Goal: Entertainment & Leisure: Consume media (video, audio)

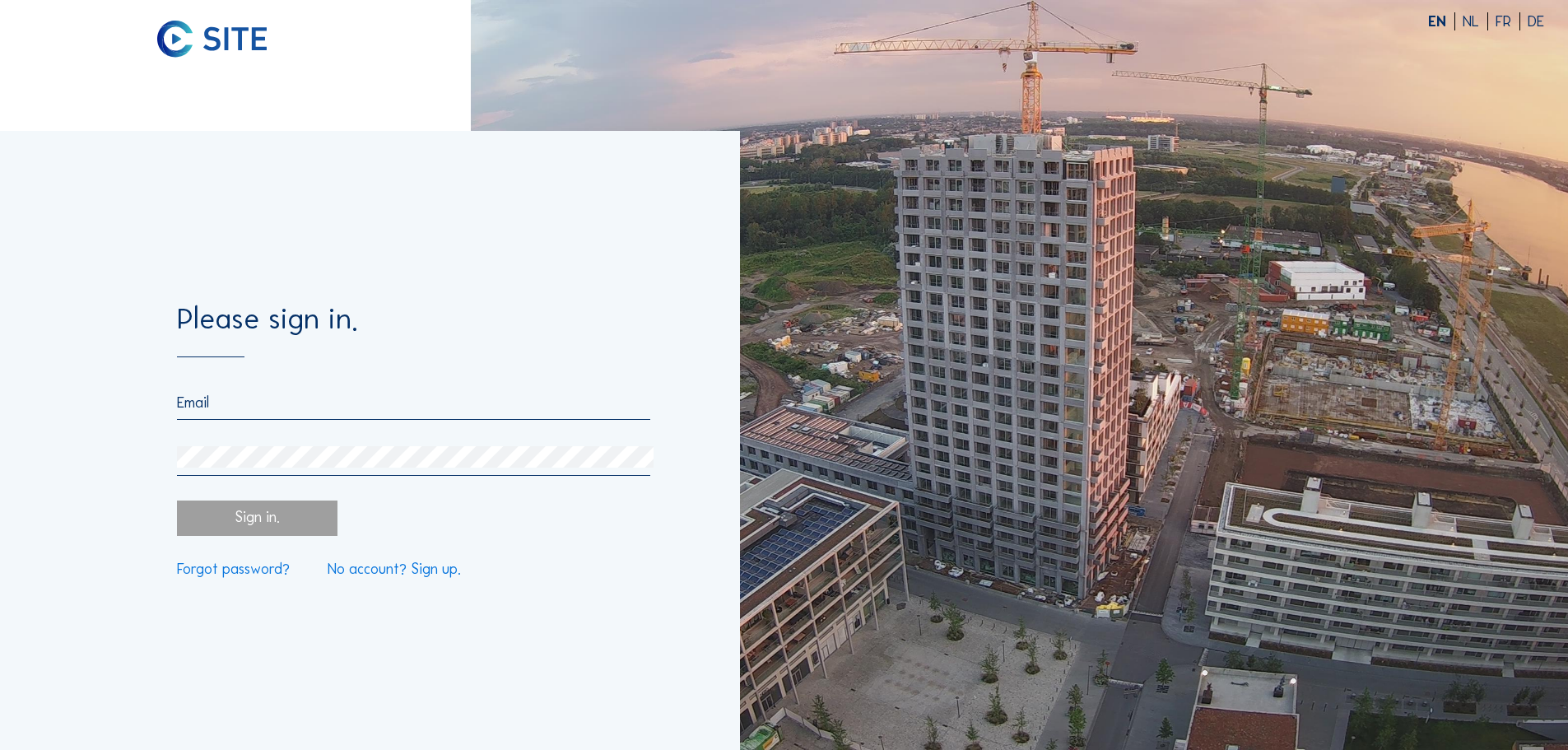
click at [184, 406] on input "email" at bounding box center [413, 403] width 473 height 18
type input "[PERSON_NAME][EMAIL_ADDRESS][PERSON_NAME][DOMAIN_NAME]"
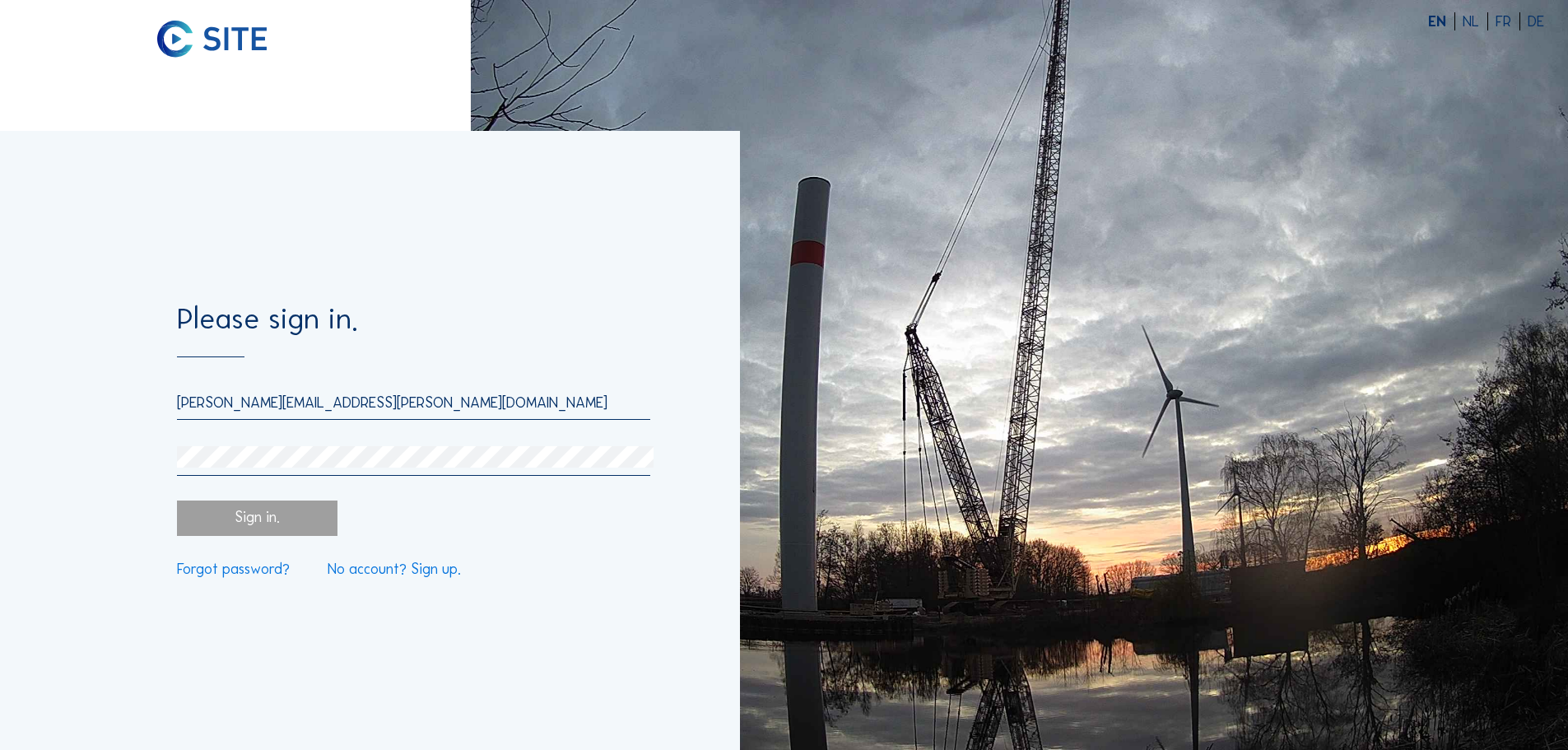
click at [238, 521] on div "Sign in." at bounding box center [256, 518] width 160 height 35
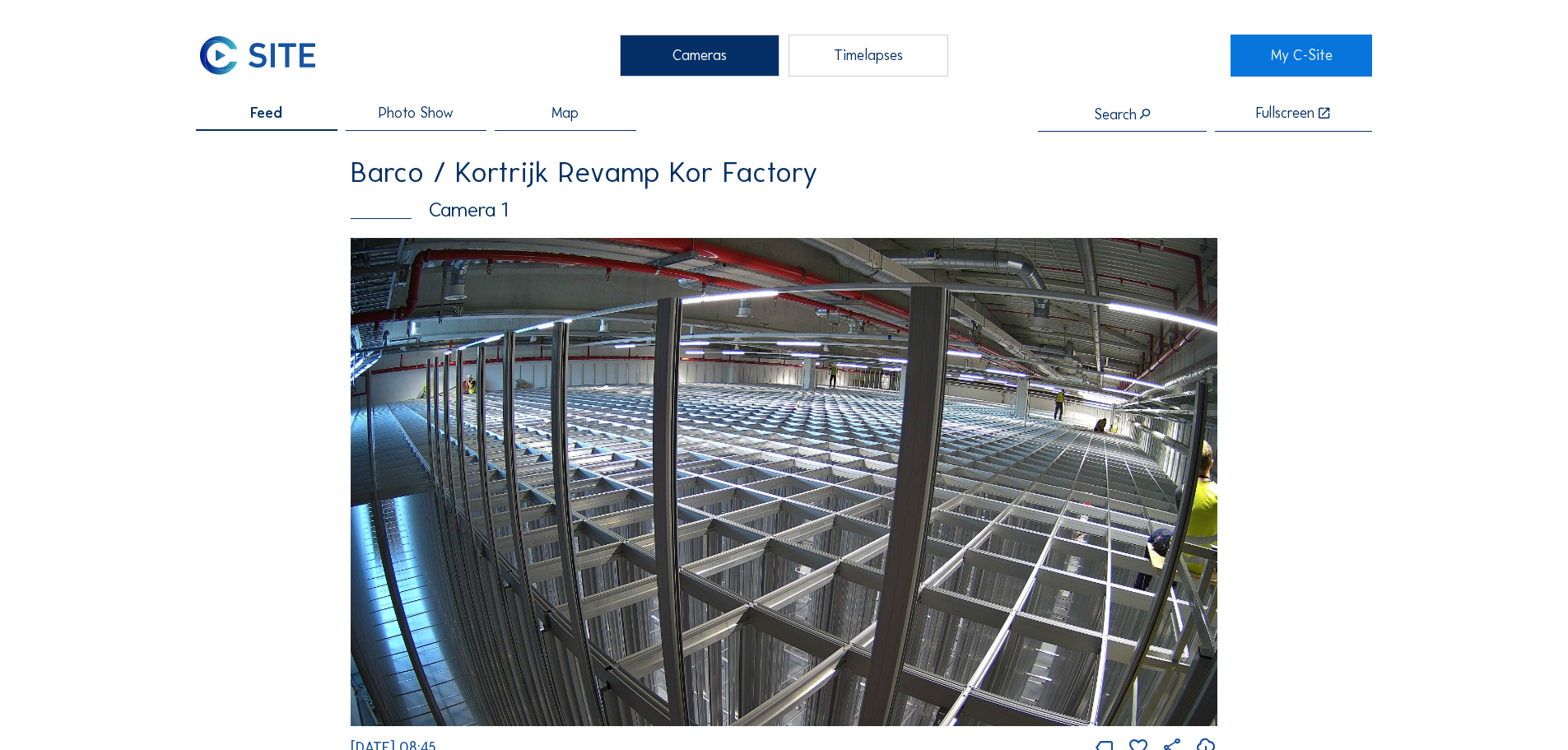
click at [839, 45] on div "Timelapses" at bounding box center [868, 55] width 160 height 41
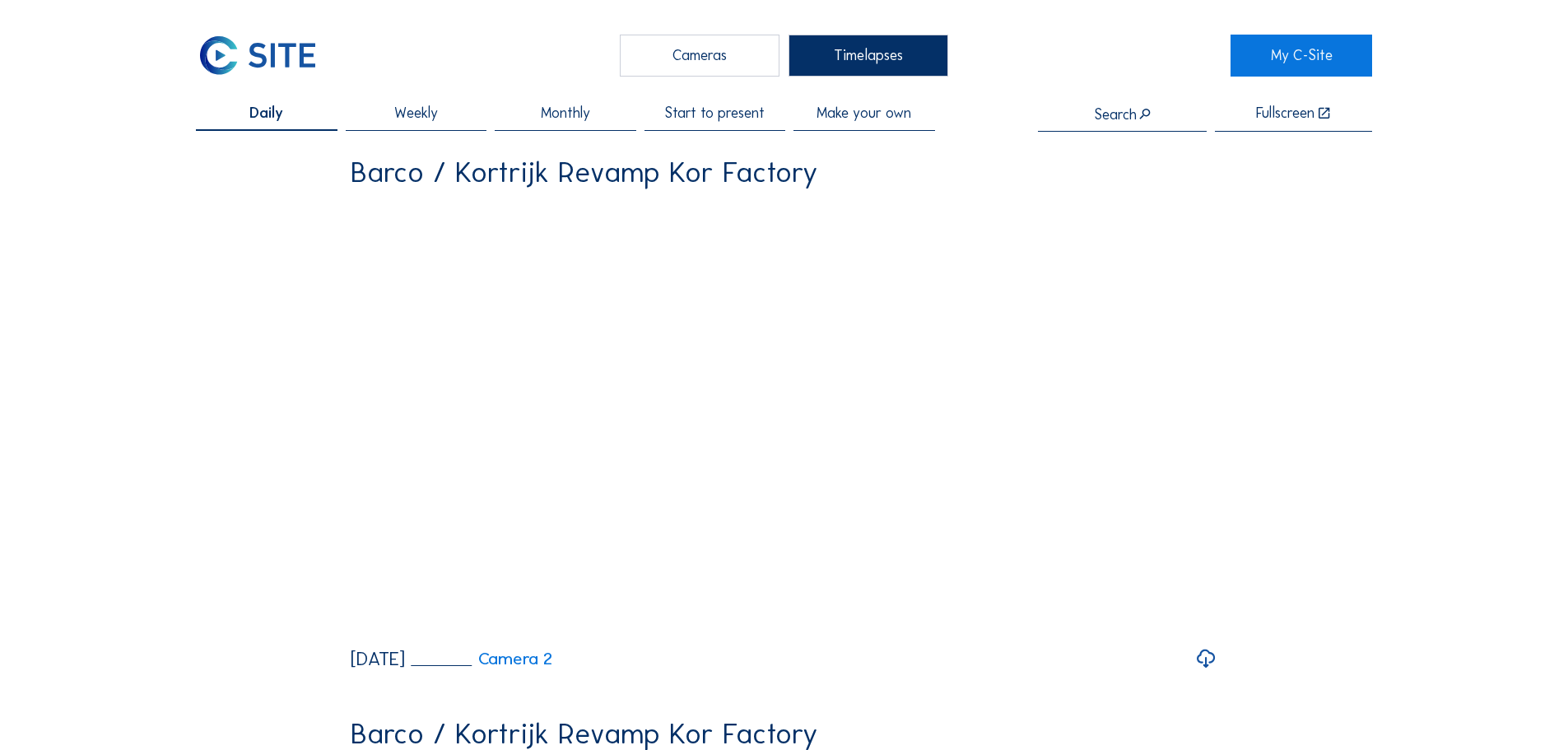
click at [722, 116] on span "Start to present" at bounding box center [714, 114] width 100 height 15
drag, startPoint x: 1203, startPoint y: 719, endPoint x: 1268, endPoint y: 689, distance: 71.6
click at [1205, 673] on icon at bounding box center [1206, 659] width 22 height 26
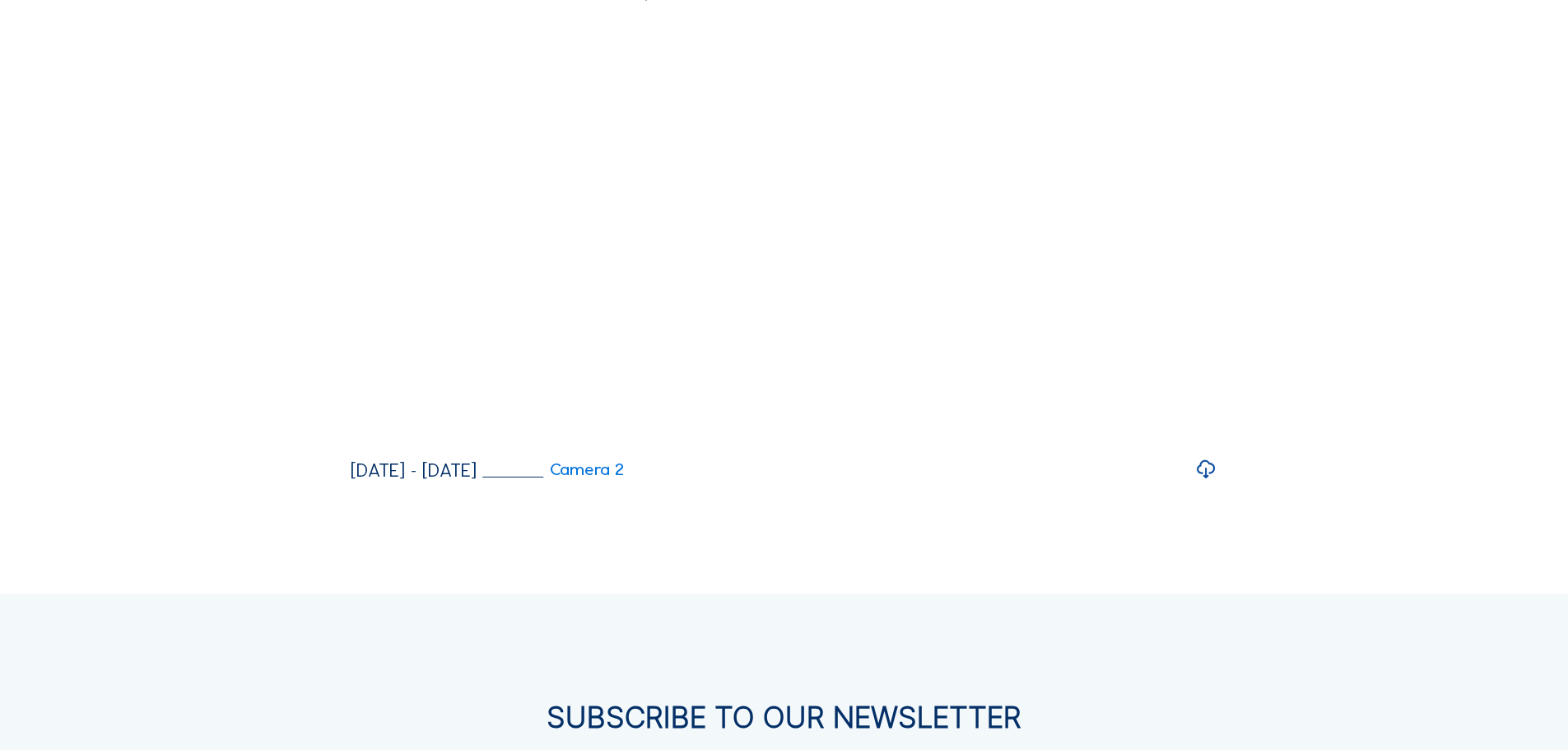
scroll to position [768, 0]
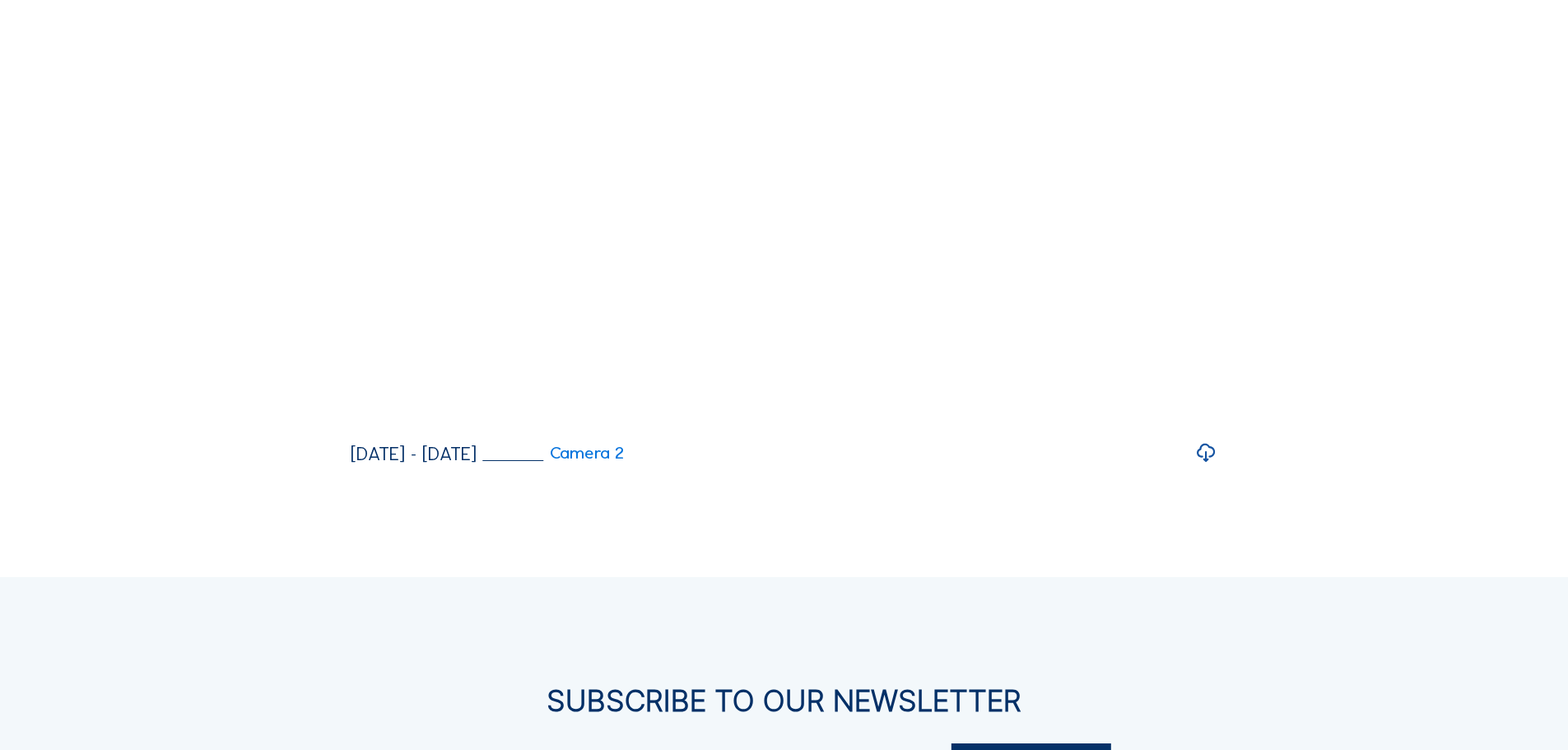
click at [1209, 467] on icon at bounding box center [1206, 453] width 22 height 26
drag, startPoint x: 1566, startPoint y: 513, endPoint x: 1567, endPoint y: 421, distance: 92.0
click at [1567, 421] on div "Cameras Timelapses My C-Site Daily Weekly Monthly Start to present Make your ow…" at bounding box center [784, 202] width 1568 height 1941
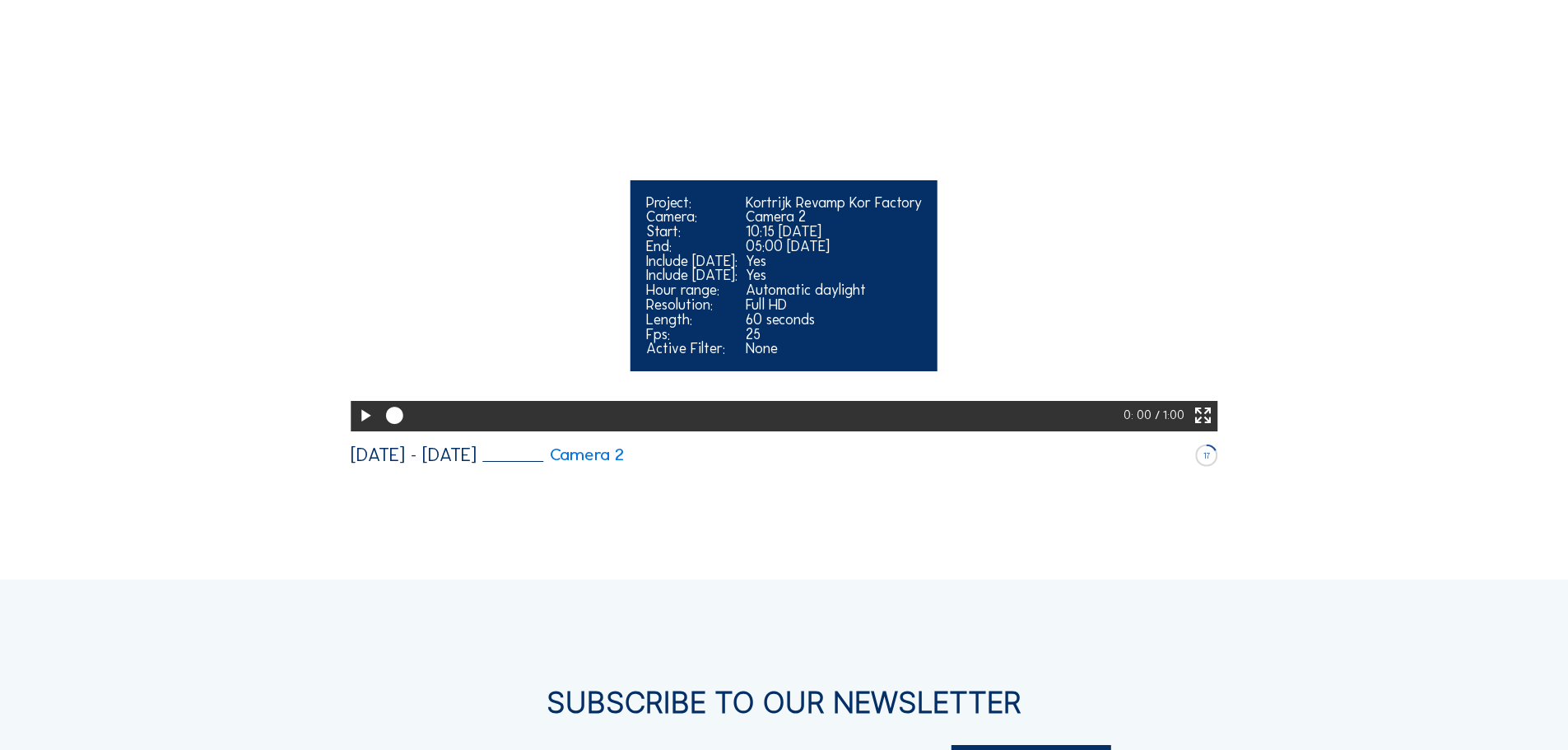
click at [363, 429] on icon at bounding box center [365, 416] width 20 height 25
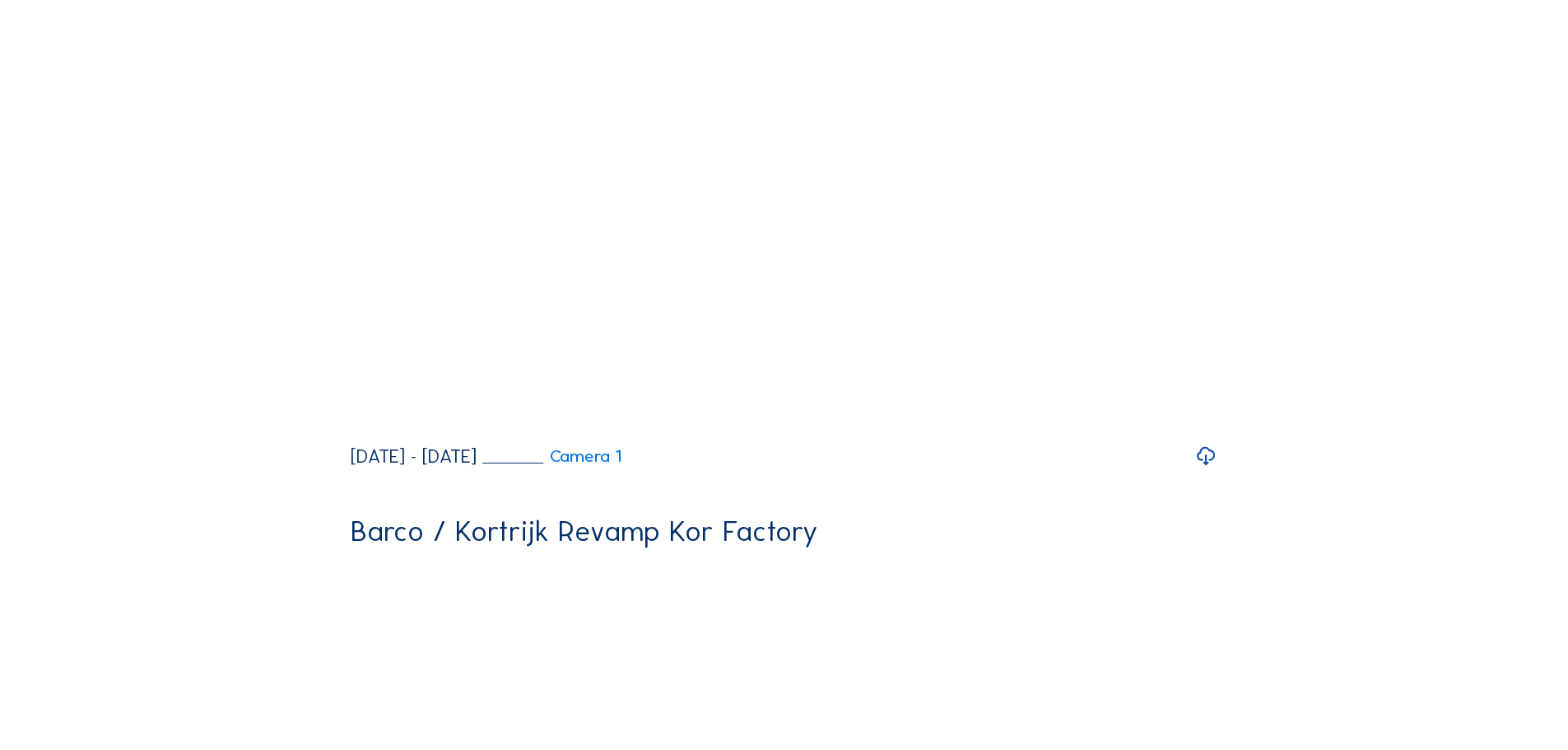
scroll to position [198, 0]
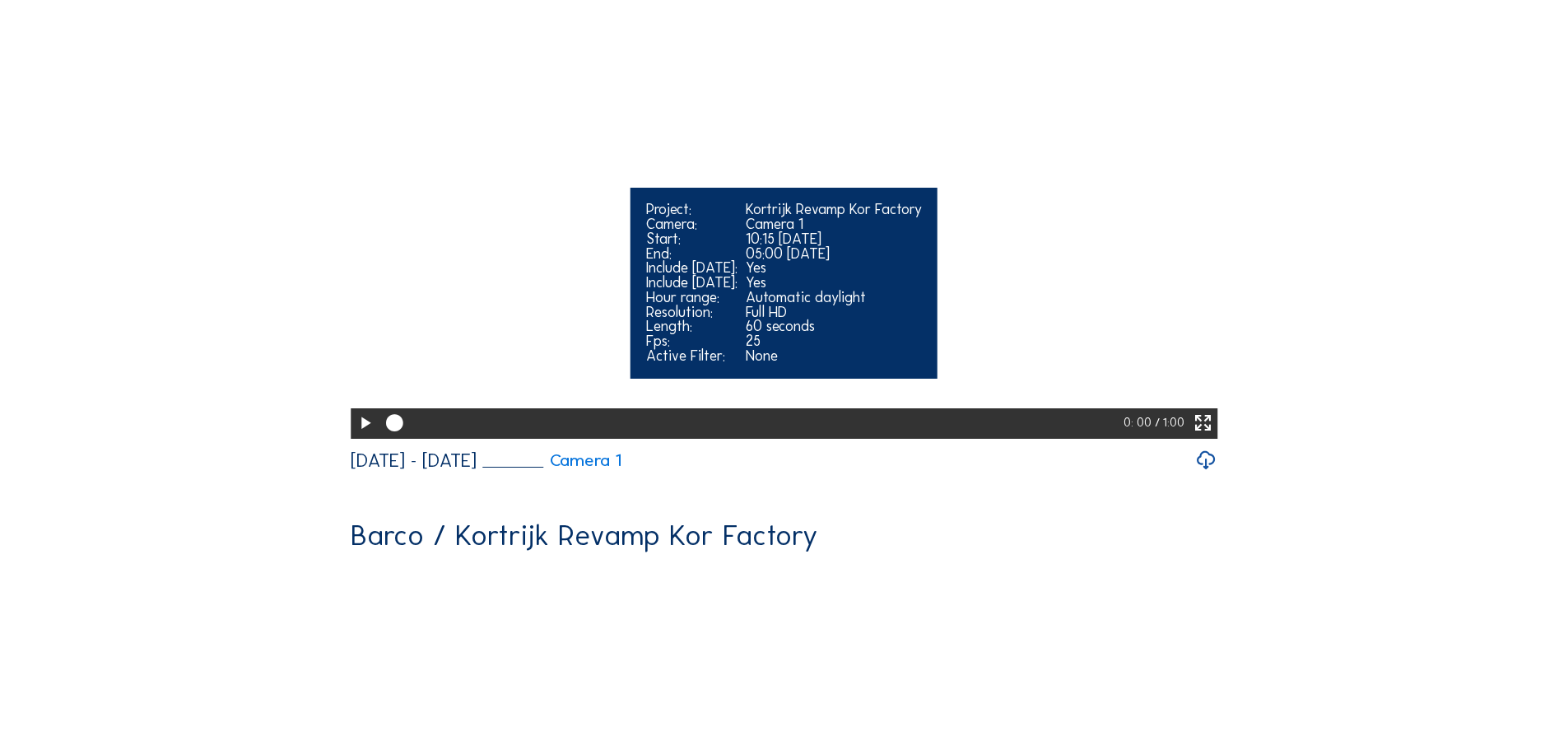
click at [366, 436] on icon at bounding box center [365, 424] width 20 height 25
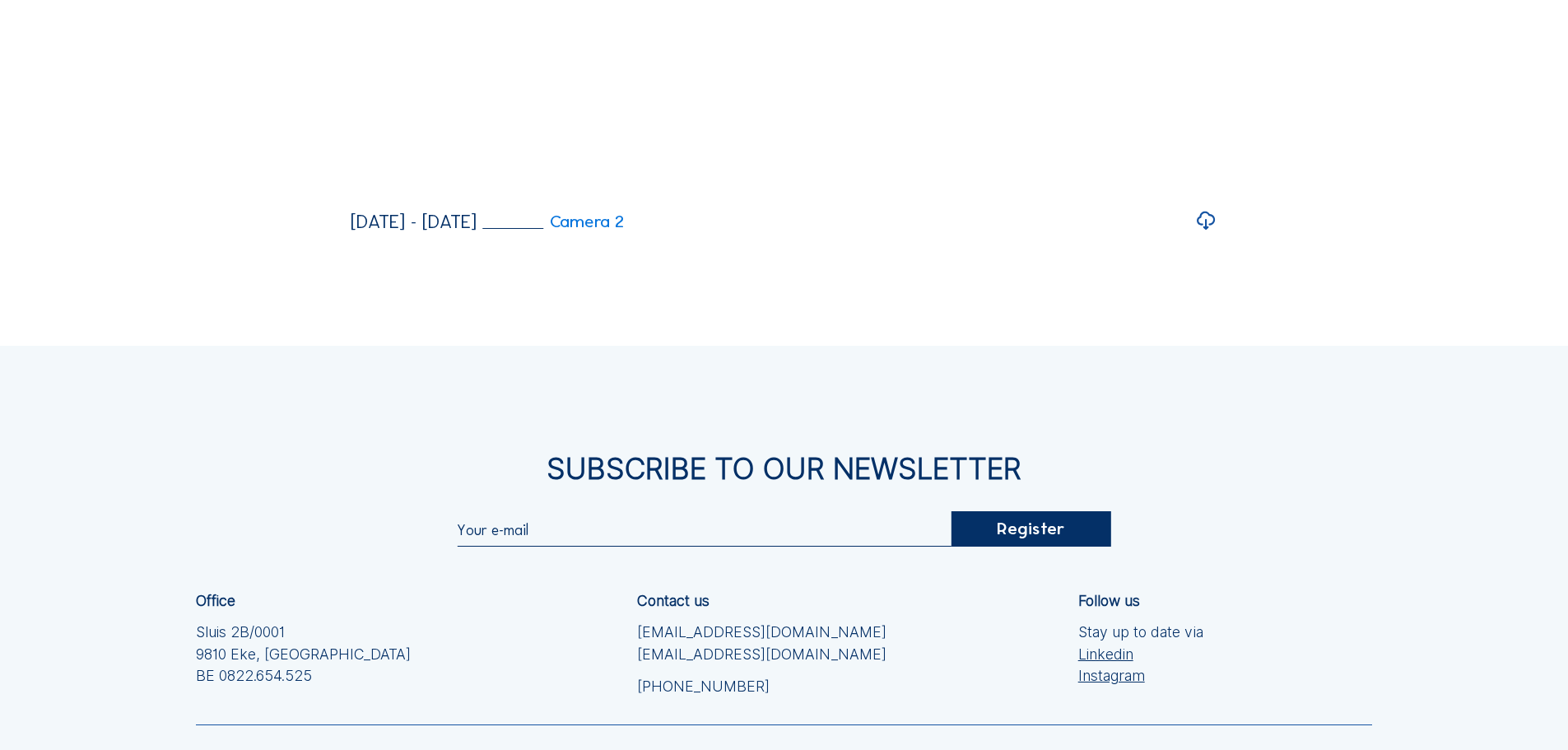
scroll to position [1025, 0]
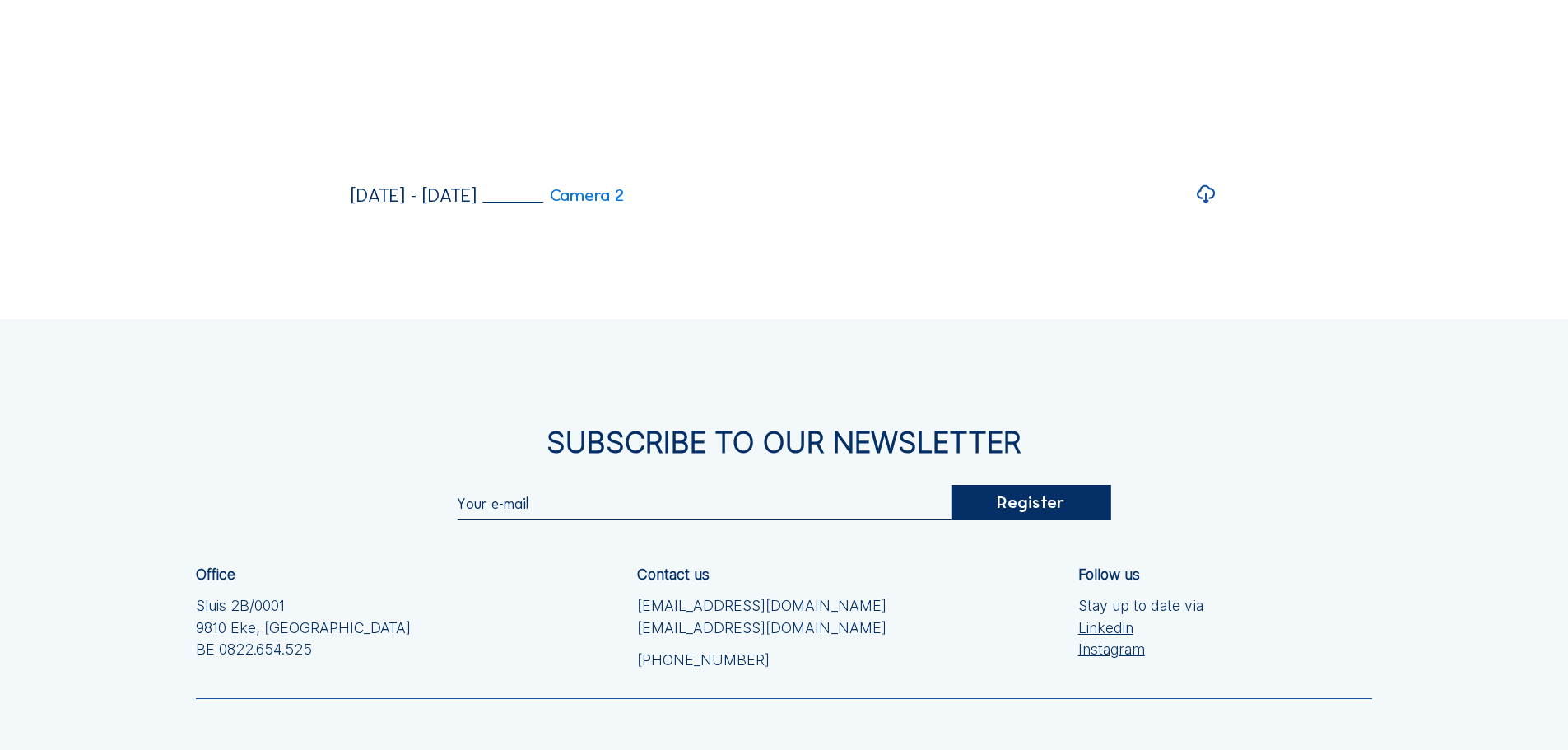
click at [1214, 209] on icon at bounding box center [1206, 194] width 22 height 26
